Goal: Check status: Check status

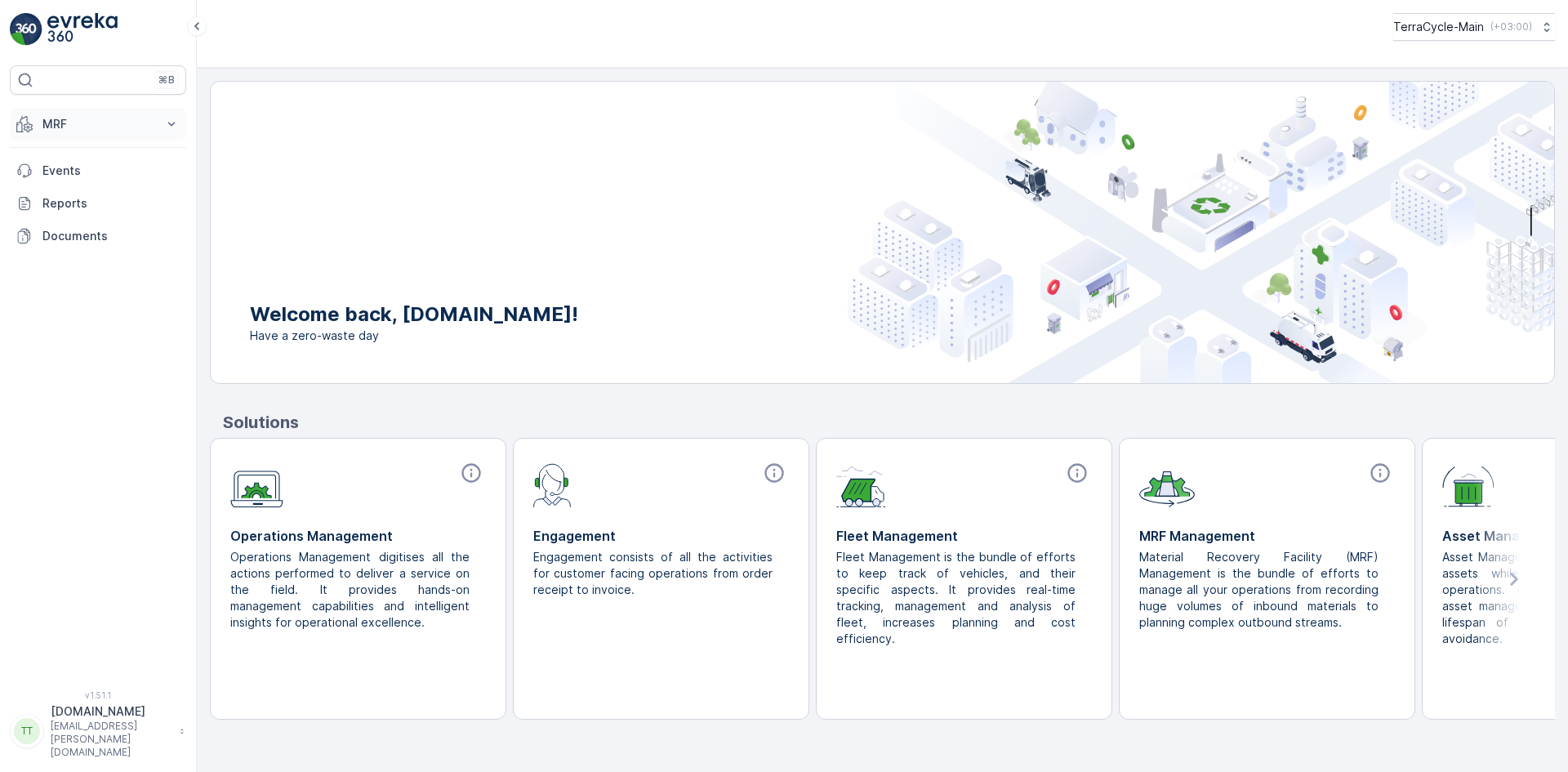
click at [71, 131] on p "MRF" at bounding box center [98, 124] width 111 height 16
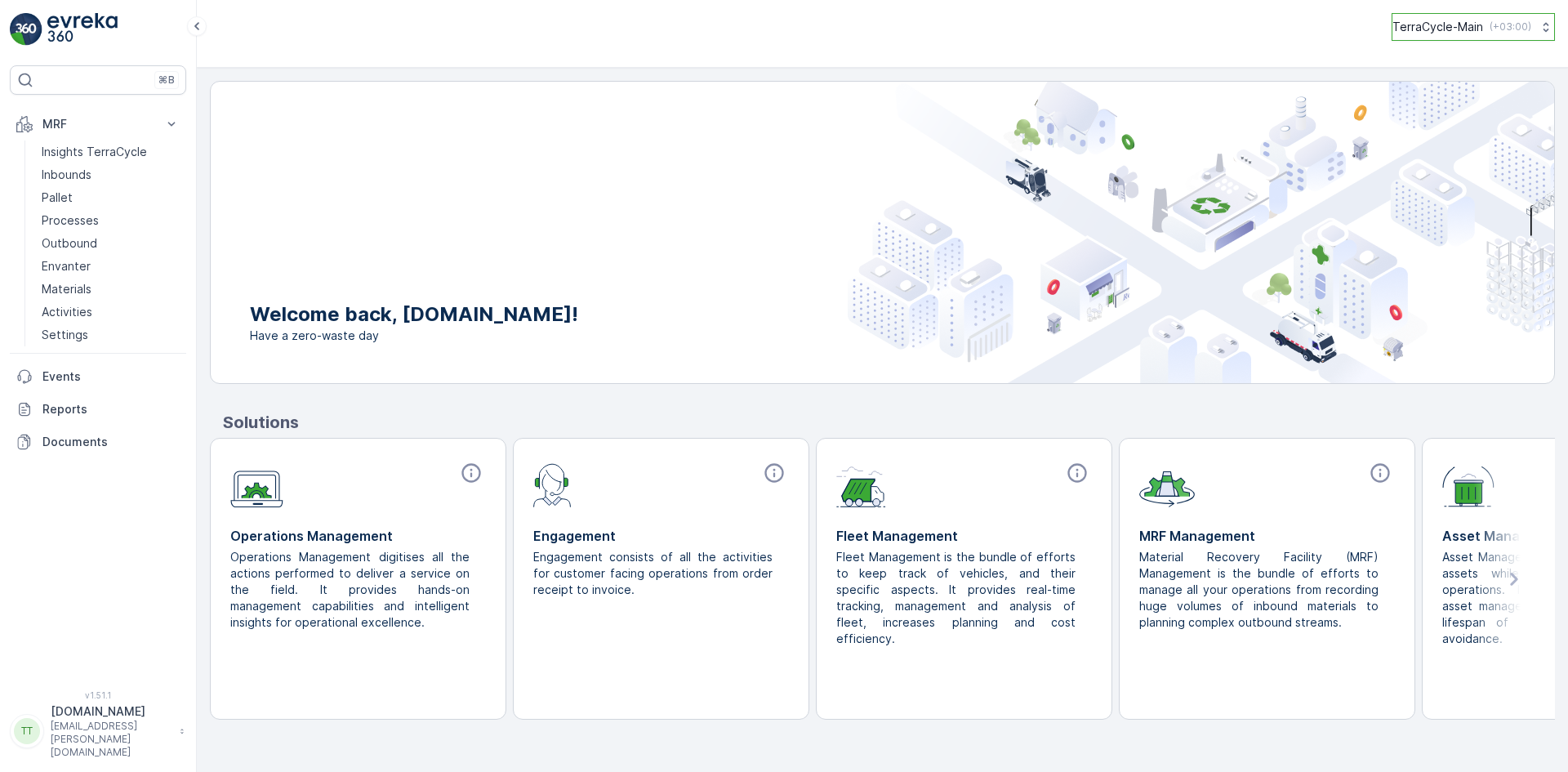
click at [1404, 31] on p "TerraCycle-Main" at bounding box center [1437, 27] width 90 height 16
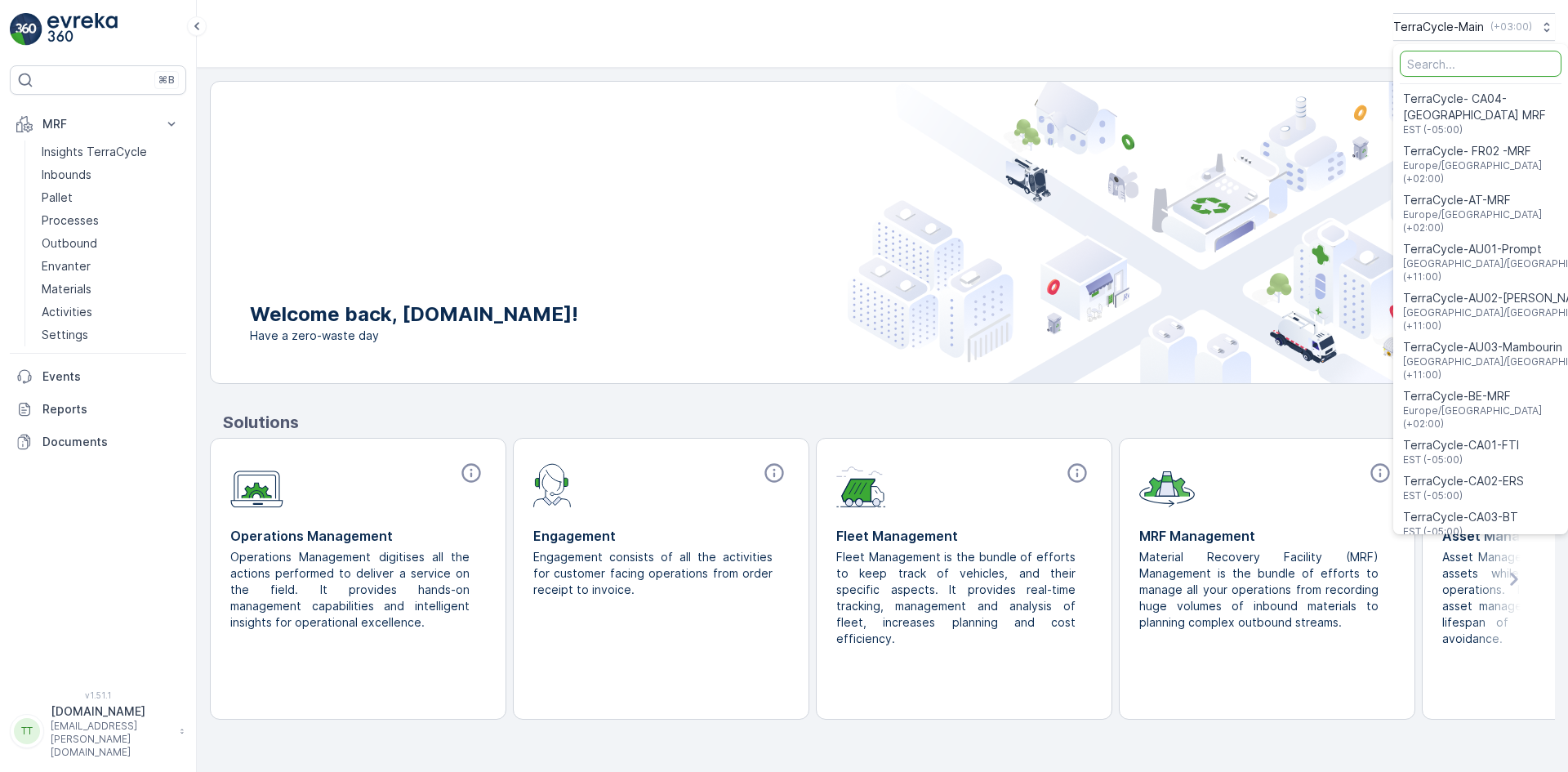
click at [1449, 62] on input "Menu" at bounding box center [1480, 63] width 162 height 26
click at [1413, 68] on input "Menu" at bounding box center [1480, 63] width 162 height 26
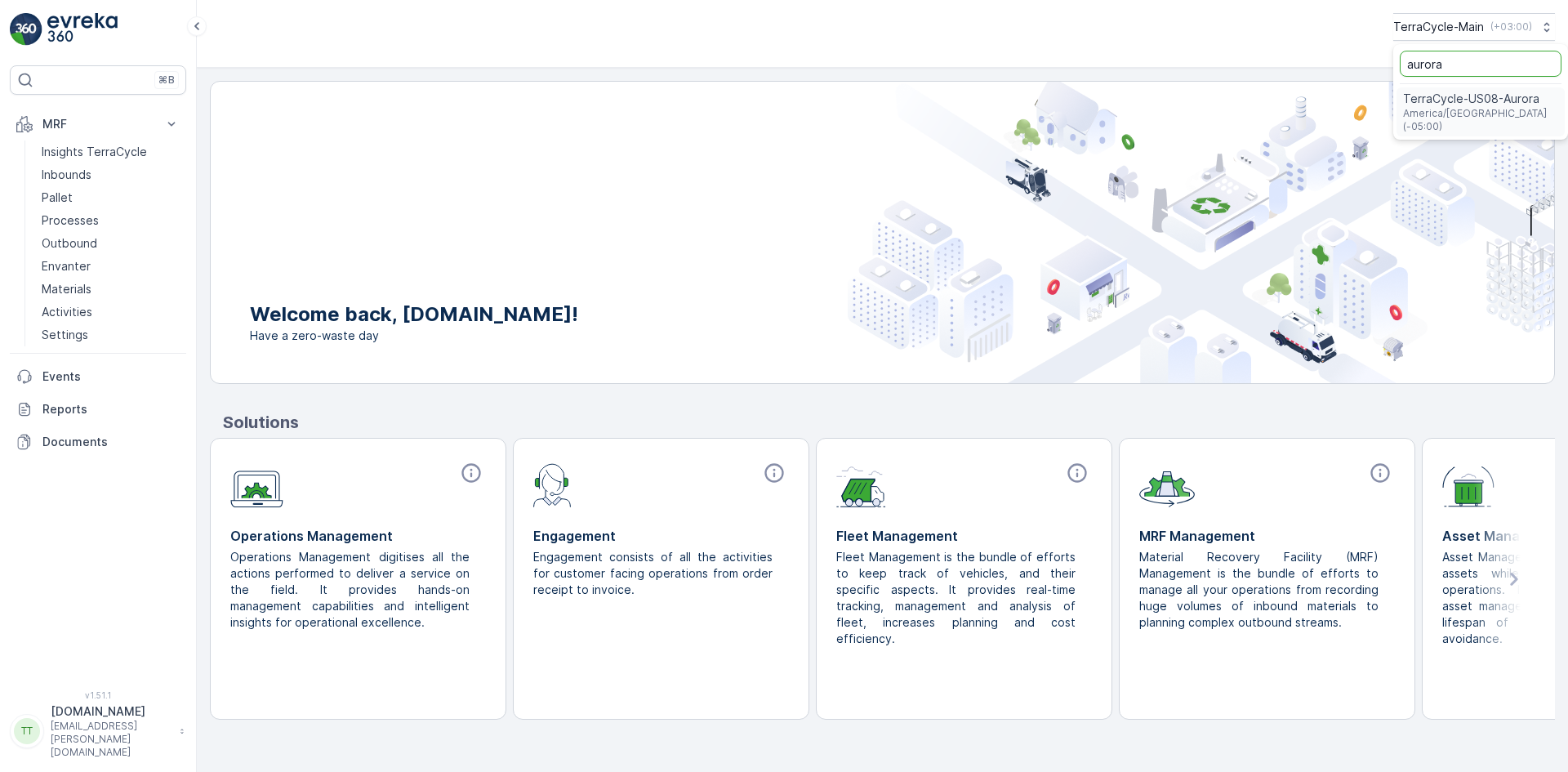
type input "aurora"
click at [1462, 97] on span "TerraCycle-US08-Aurora" at bounding box center [1480, 98] width 155 height 16
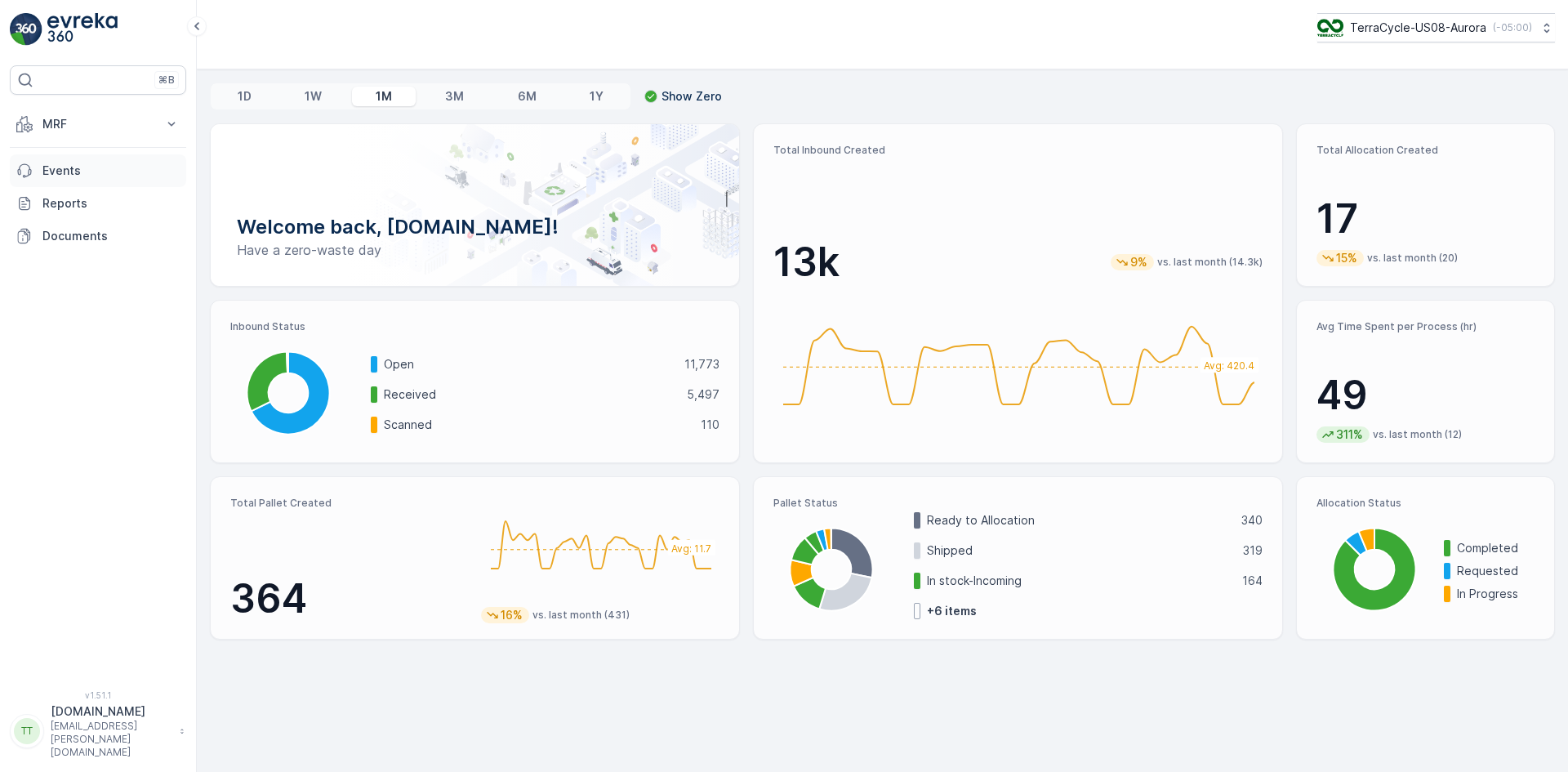
click at [76, 171] on p "Events" at bounding box center [111, 170] width 137 height 16
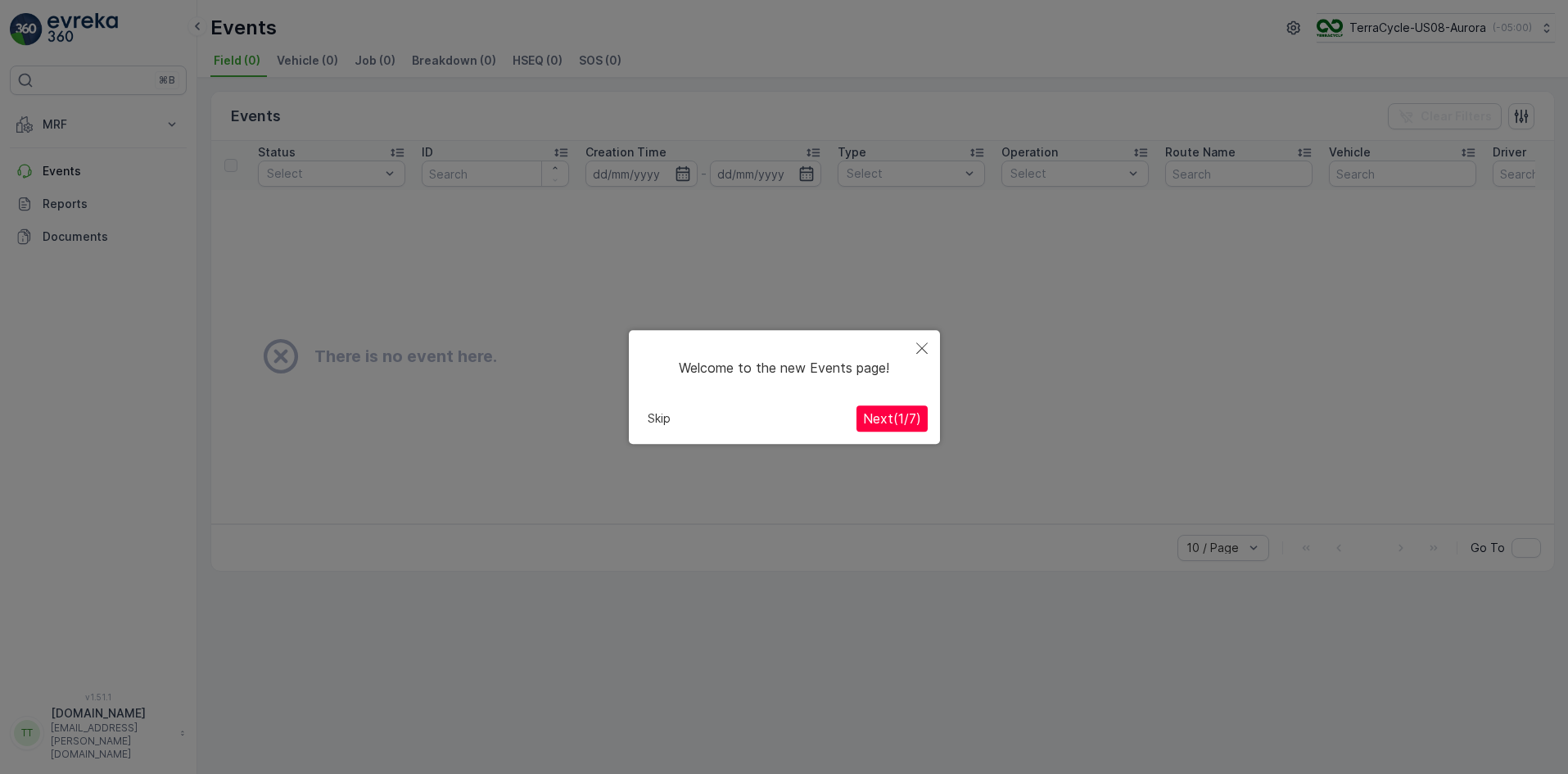
click at [921, 344] on icon "Close" at bounding box center [922, 348] width 11 height 11
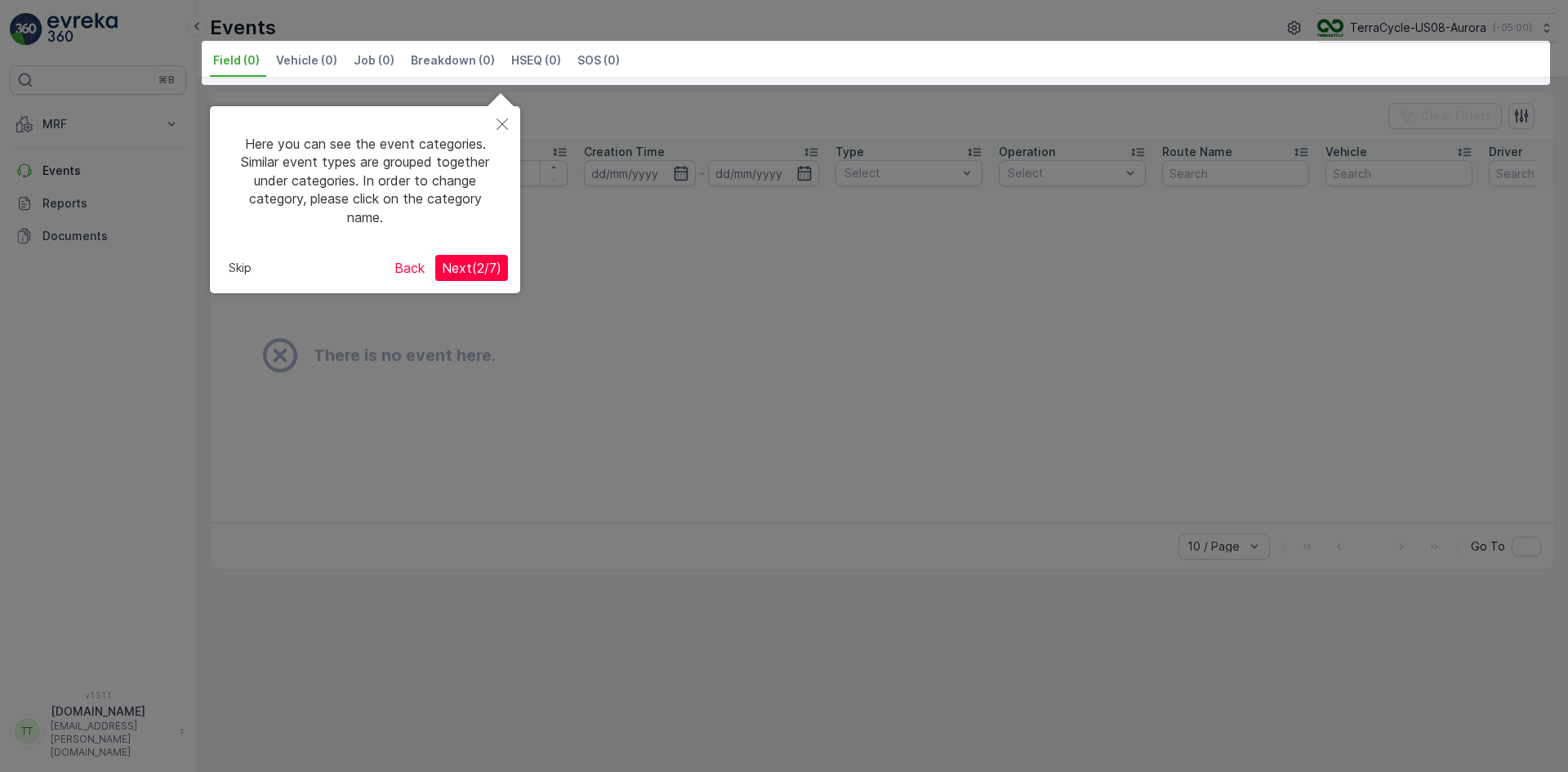
click at [85, 106] on div at bounding box center [784, 386] width 1568 height 772
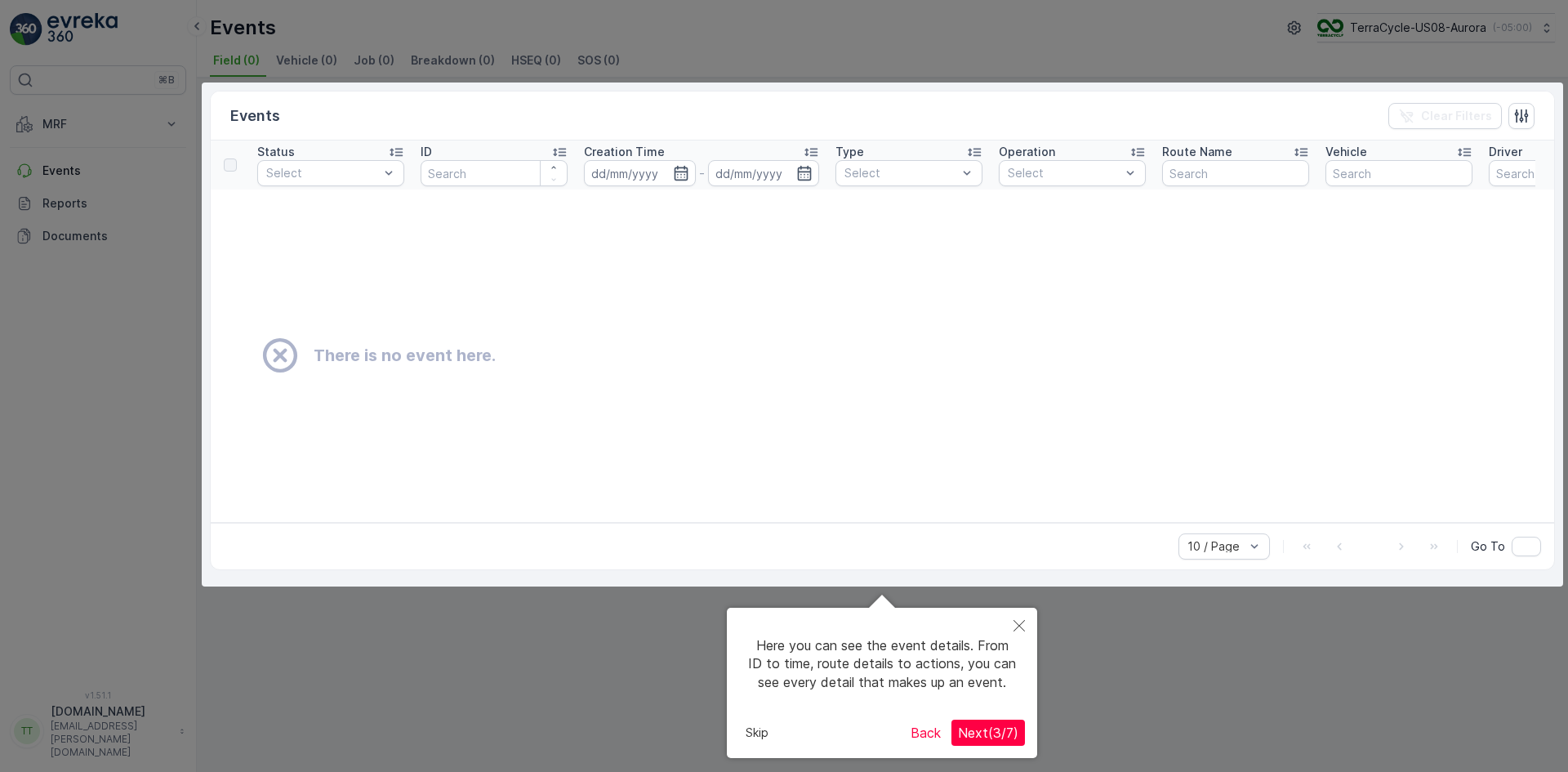
click at [29, 274] on div at bounding box center [784, 386] width 1568 height 772
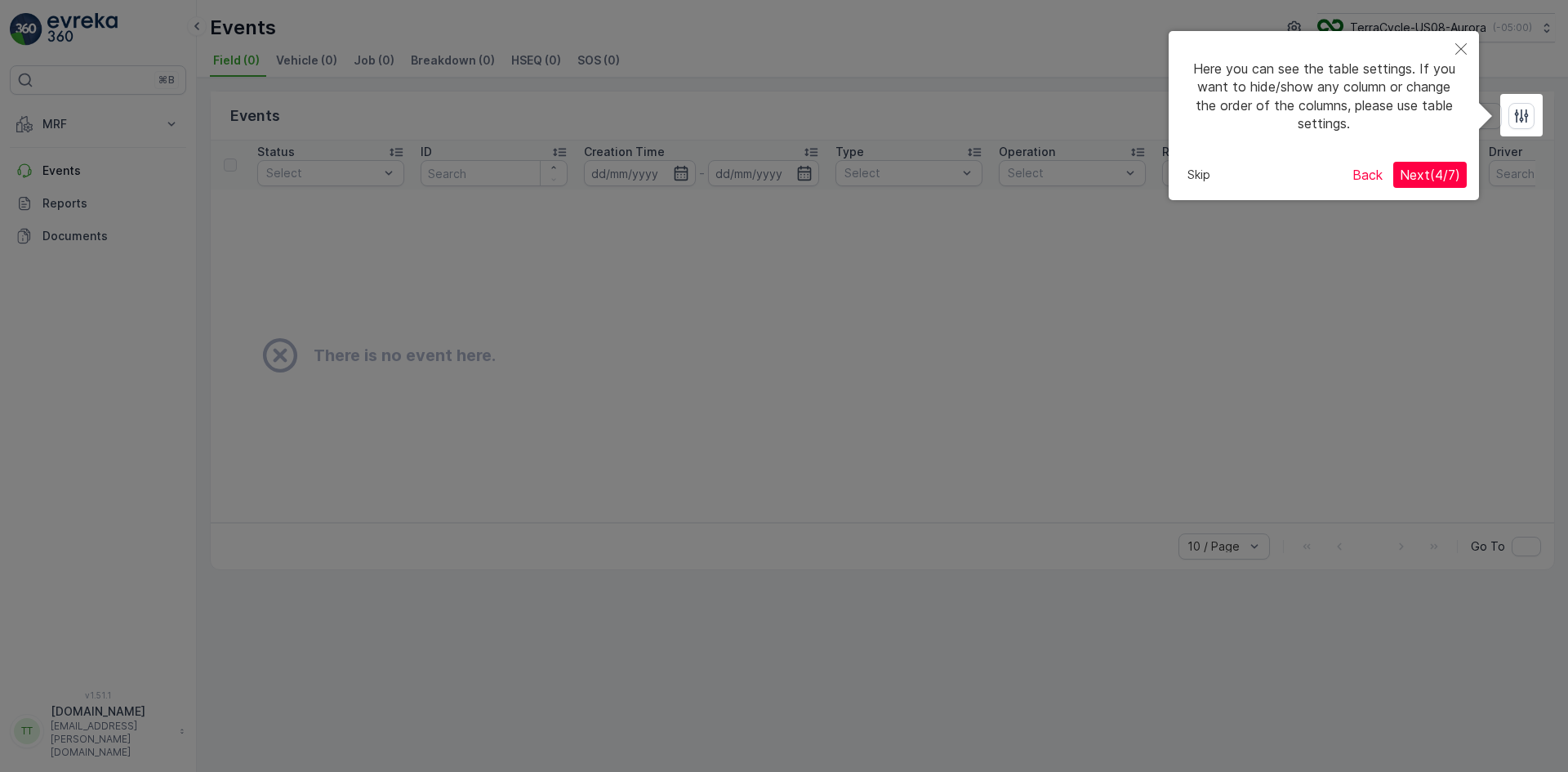
click at [1191, 183] on button "Skip" at bounding box center [1199, 175] width 36 height 25
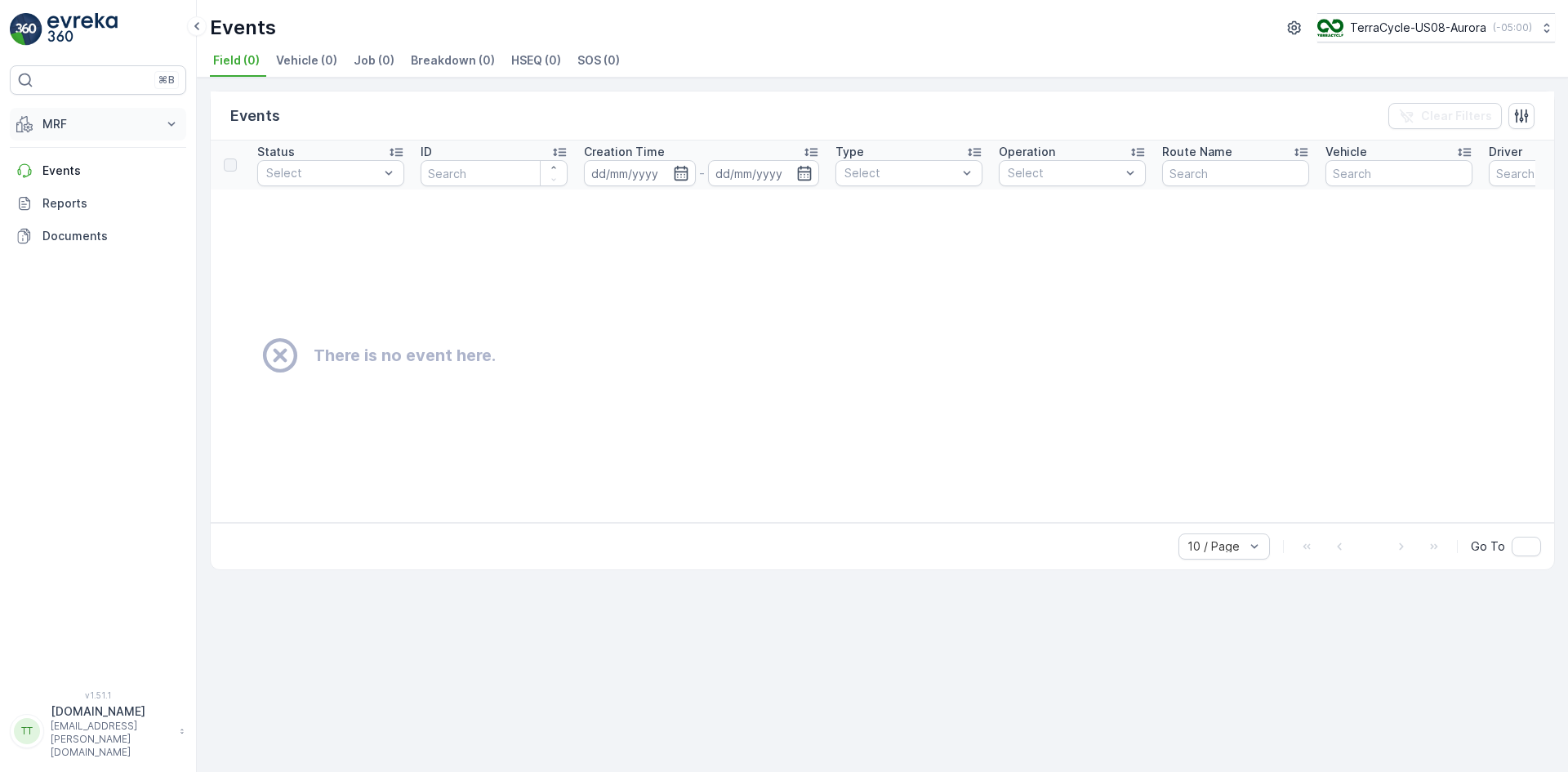
click at [101, 125] on p "MRF" at bounding box center [98, 124] width 111 height 16
click at [81, 240] on p "Allocation" at bounding box center [69, 243] width 54 height 16
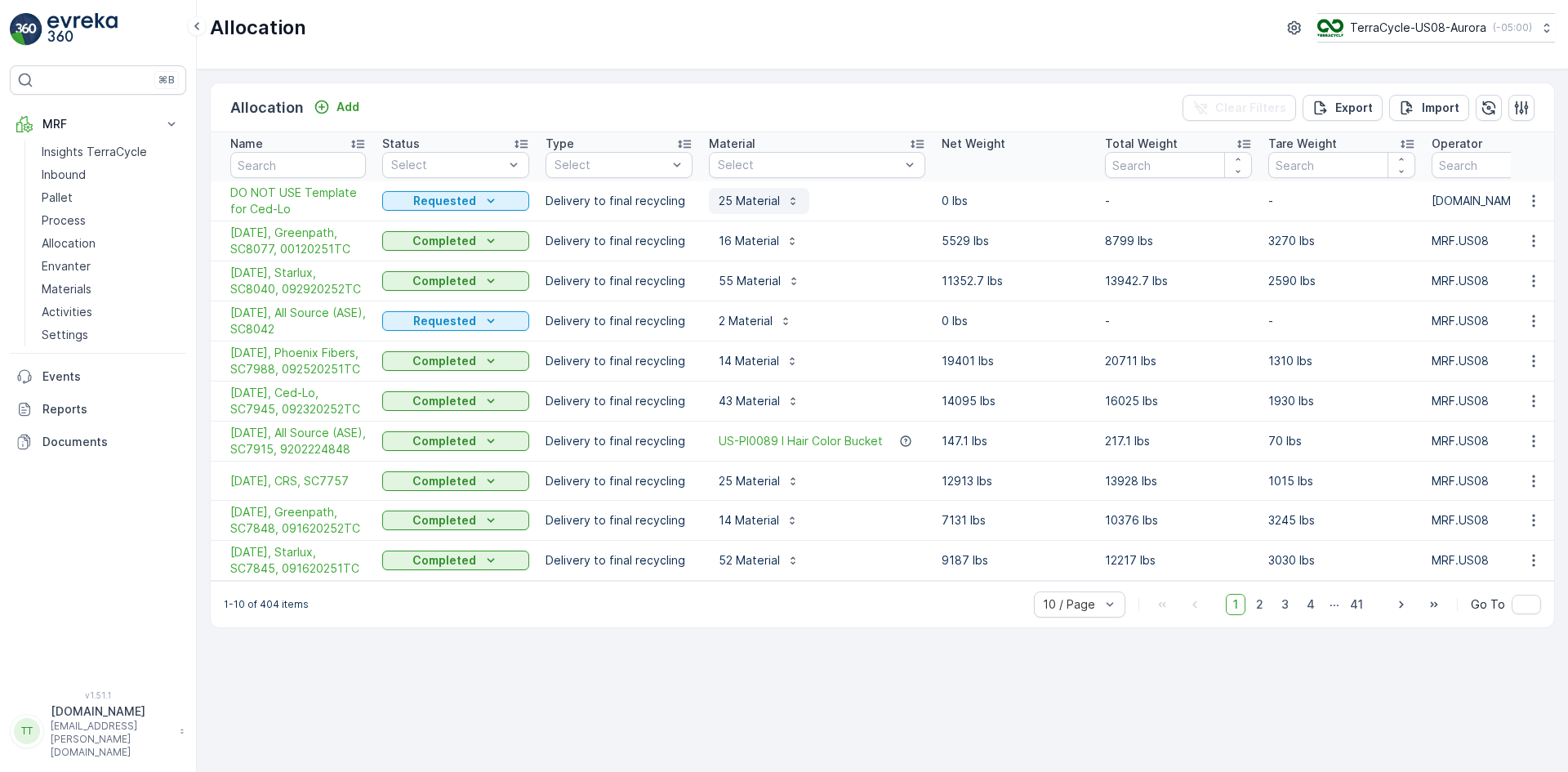
click at [772, 196] on p "25 Material" at bounding box center [749, 201] width 61 height 16
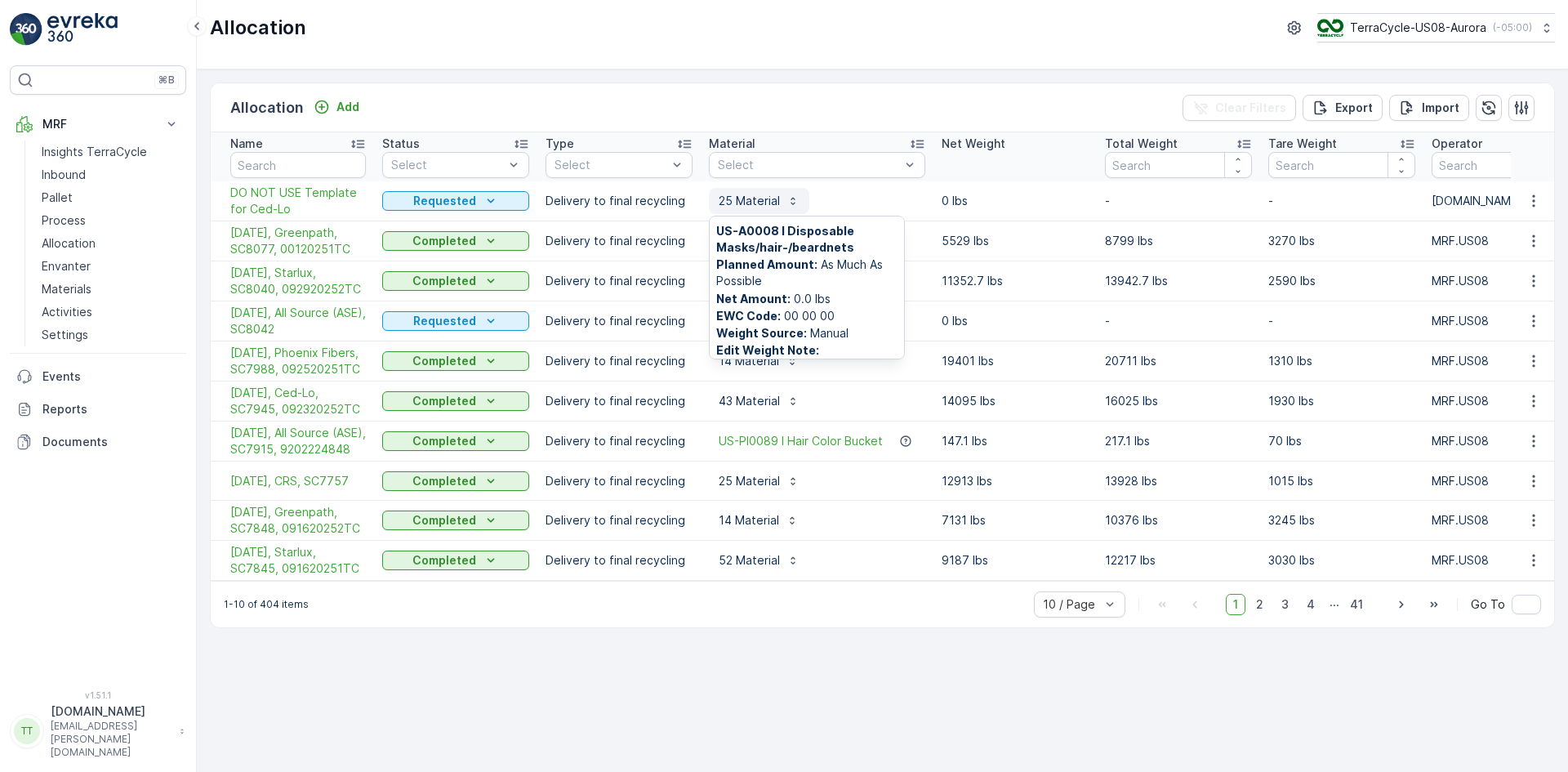
click at [772, 196] on p "25 Material" at bounding box center [749, 201] width 61 height 16
